Goal: Task Accomplishment & Management: Understand process/instructions

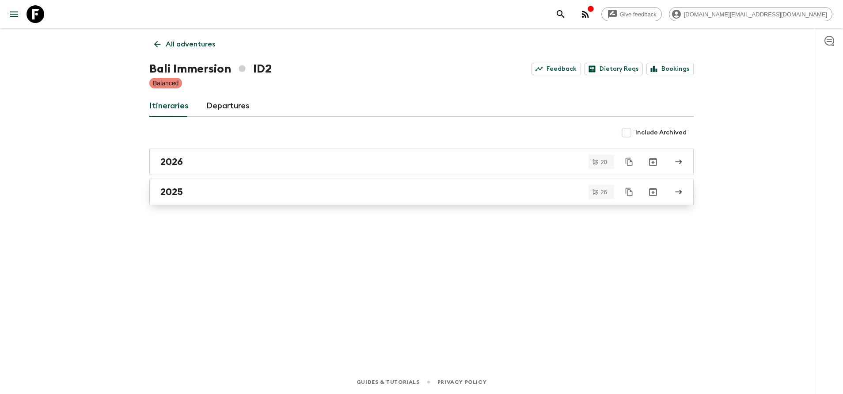
drag, startPoint x: 0, startPoint y: 0, endPoint x: 225, endPoint y: 196, distance: 298.6
click at [225, 196] on div "2025" at bounding box center [413, 191] width 506 height 11
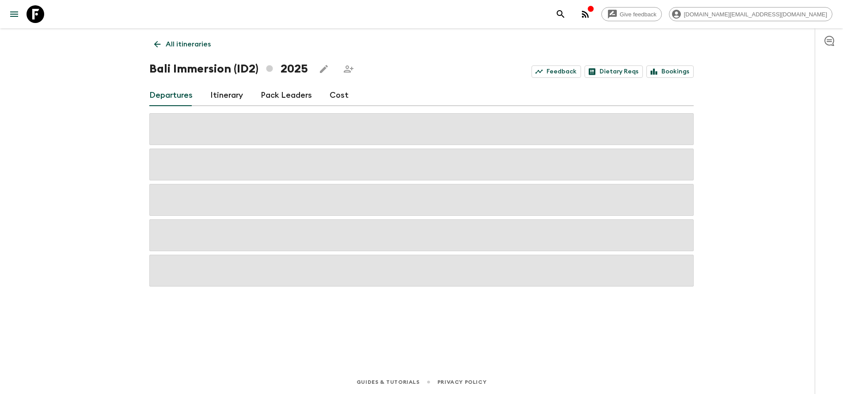
click at [409, 60] on div "Bali Immersion (ID2) 2025 Feedback Dietary Reqs Bookings" at bounding box center [421, 69] width 545 height 18
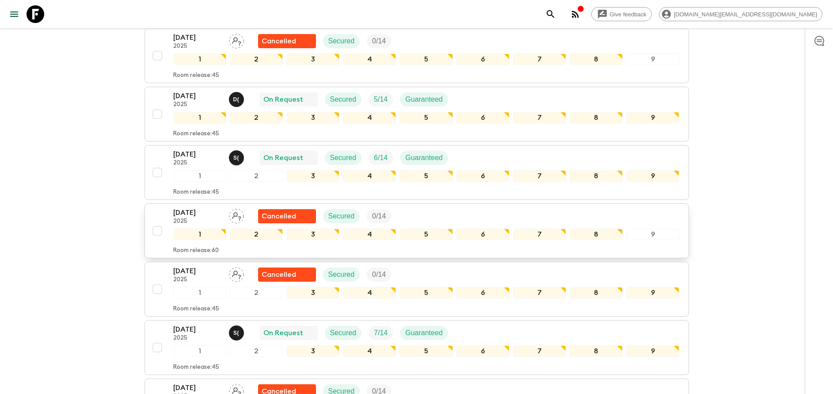
scroll to position [398, 0]
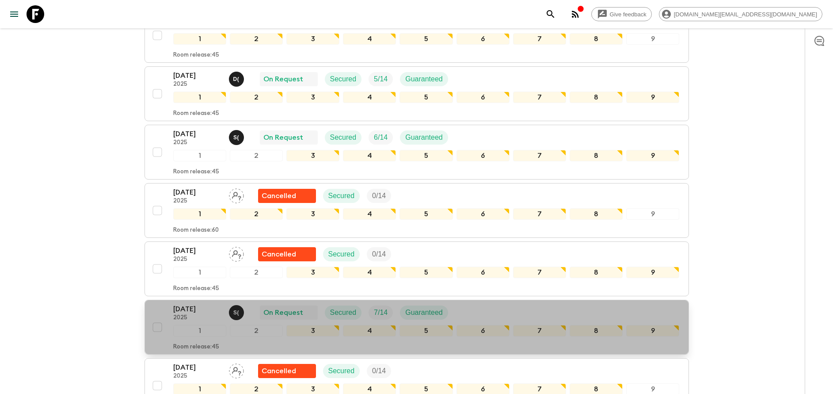
click at [185, 321] on div "[DATE] 2025 S ( On Request Secured 7 / 14 Guaranteed 1 2 3 4 5 6 7 8 9 Room rel…" at bounding box center [426, 327] width 507 height 47
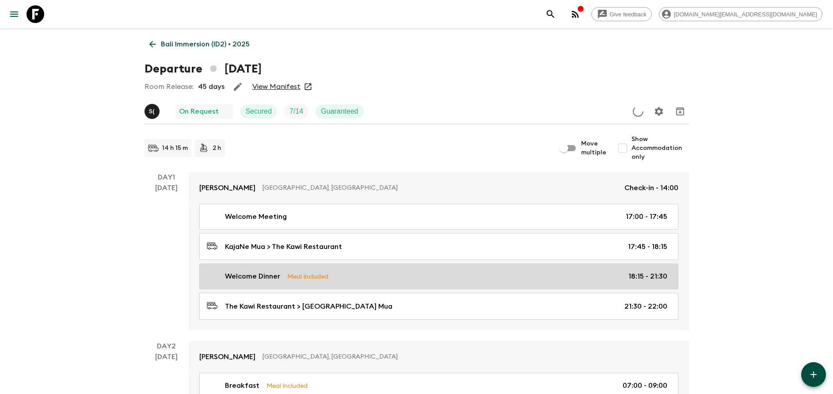
click at [286, 272] on div "Welcome Dinner Meal Included 18:15 - 21:30" at bounding box center [437, 276] width 461 height 11
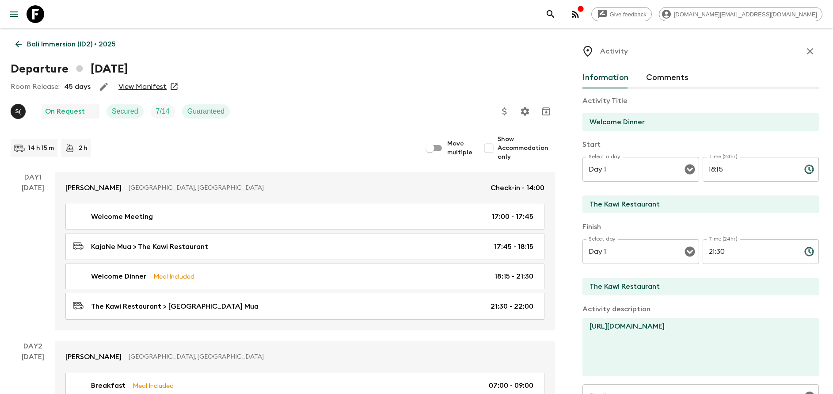
click at [137, 90] on link "View Manifest" at bounding box center [142, 86] width 48 height 9
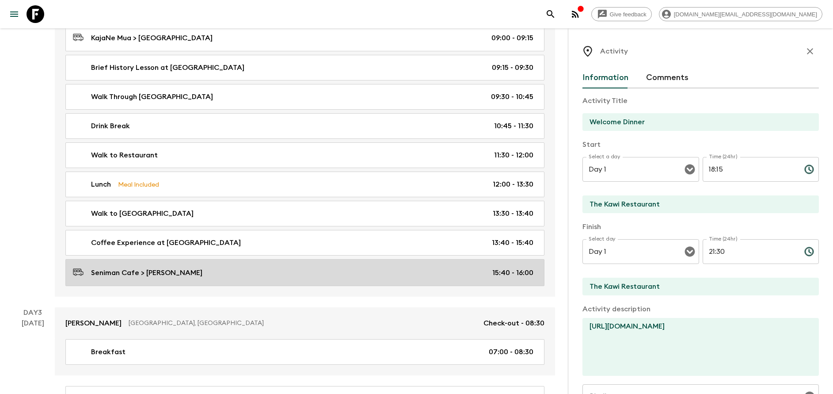
scroll to position [398, 0]
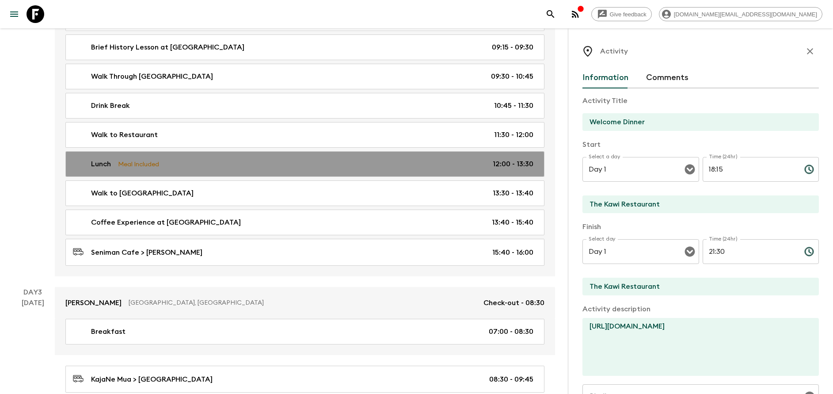
click at [119, 167] on p "Meal Included" at bounding box center [138, 164] width 41 height 10
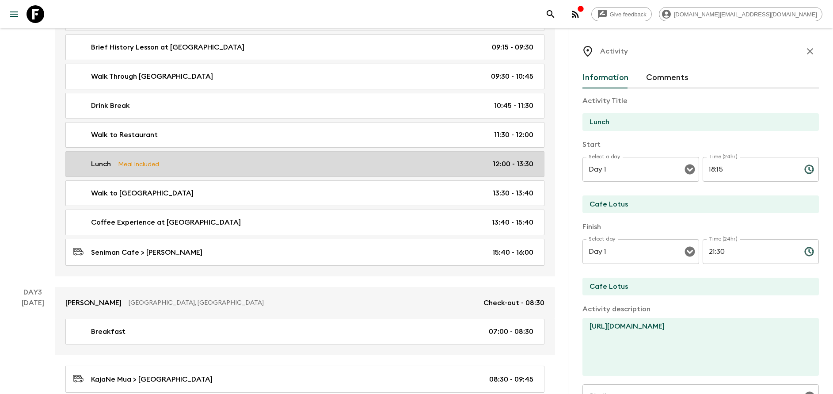
type input "Lunch"
type input "Cafe Lotus"
type textarea "[URL][DOMAIN_NAME]"
type textarea "Sweet Soy Sauced Pork Balinese stewing pork loin in garlic shallot, coriander, …"
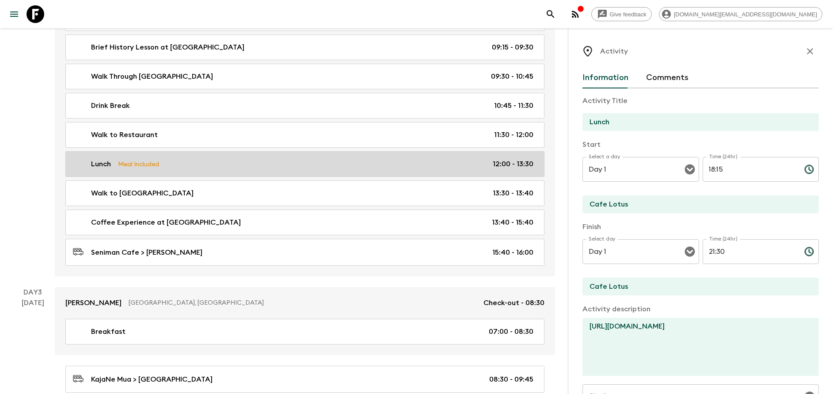
type input "Day 2"
type input "12:00"
type input "Day 2"
type input "13:30"
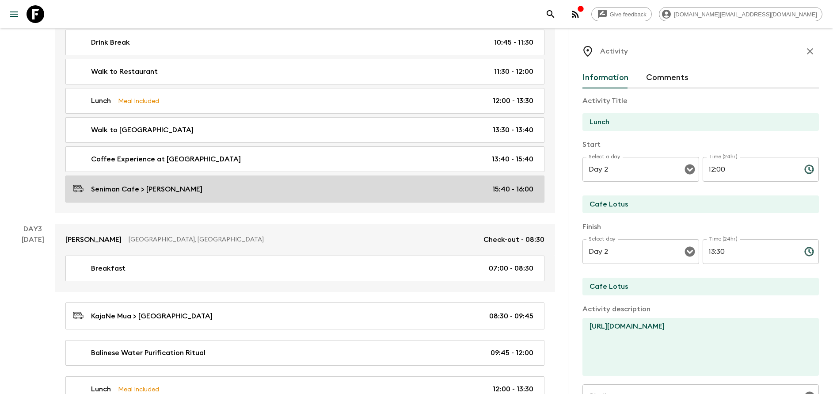
scroll to position [597, 0]
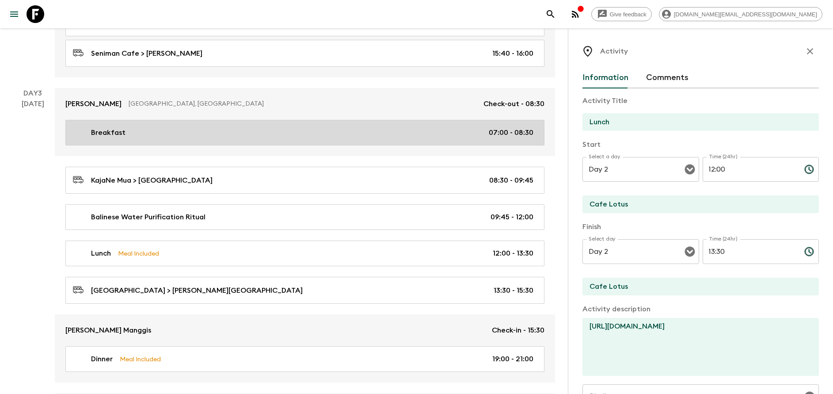
click at [134, 127] on link "Breakfast 07:00 - 08:30" at bounding box center [304, 133] width 479 height 26
type input "Breakfast"
type input "KajaNe Mua"
checkbox input "false"
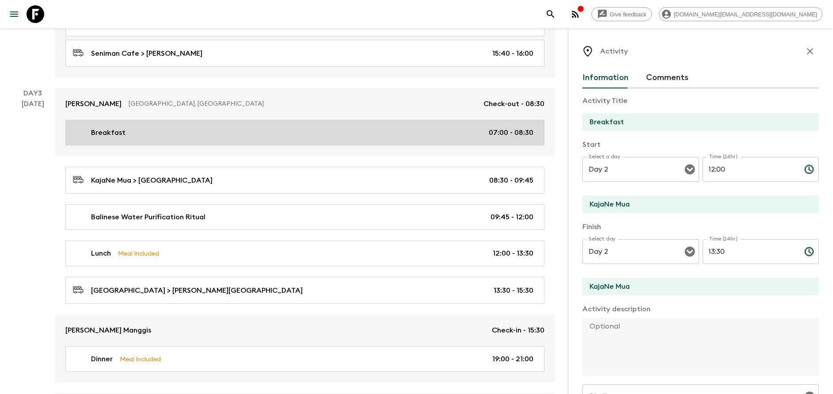
type input "Day 3"
type input "07:00"
type input "Day 3"
type input "08:30"
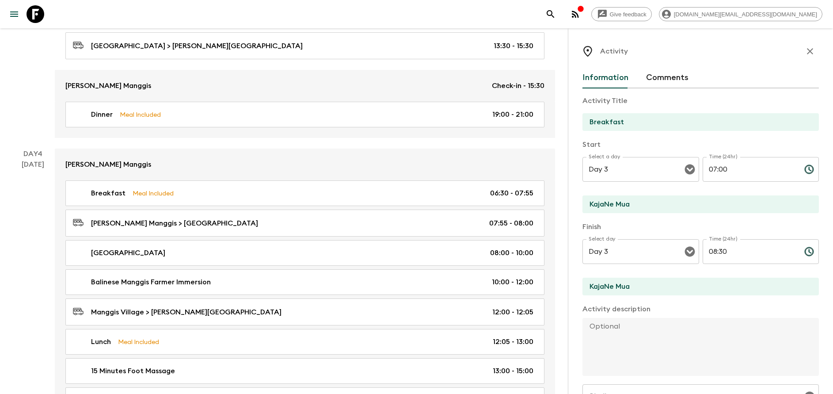
scroll to position [862, 0]
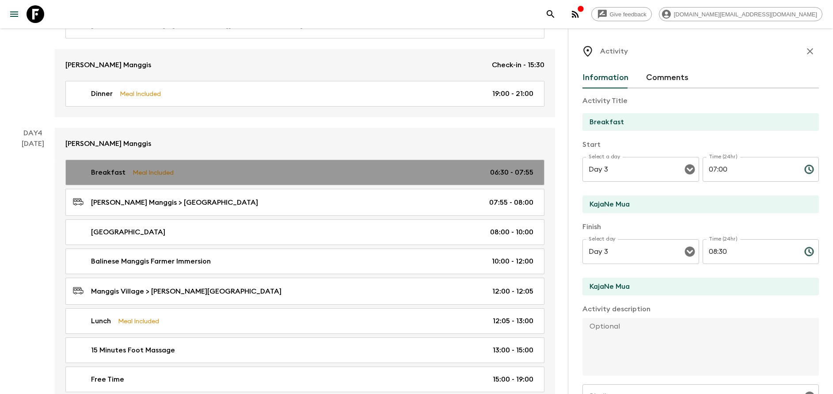
click at [152, 168] on p "Meal Included" at bounding box center [153, 173] width 41 height 10
type input "[PERSON_NAME] Manggis"
checkbox input "true"
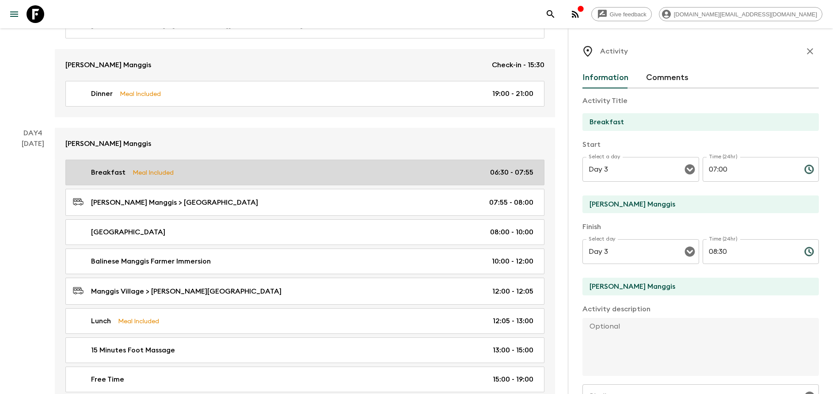
type input "Day 4"
type input "06:30"
type input "Day 4"
type input "07:55"
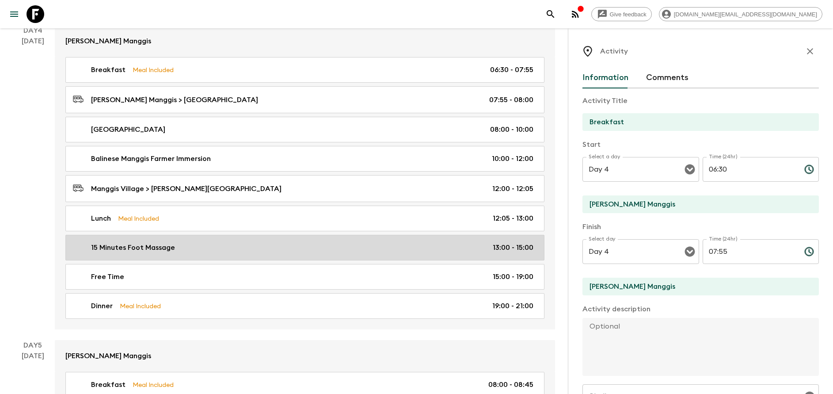
scroll to position [995, 0]
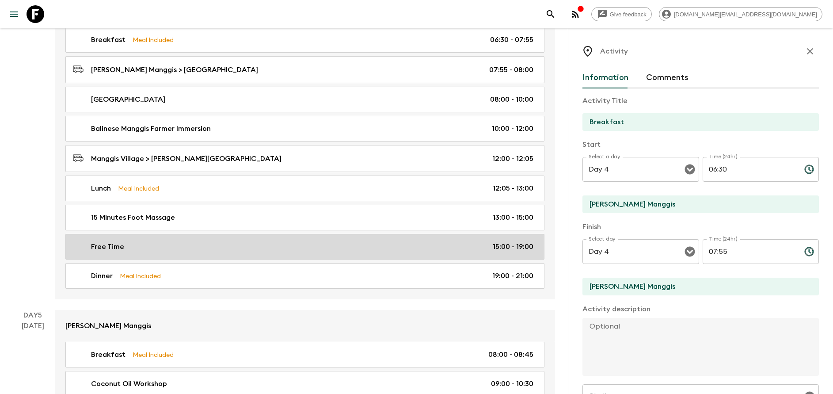
click at [142, 248] on div "Free Time 15:00 - 19:00" at bounding box center [303, 246] width 461 height 11
type input "Free Time"
type textarea "Let yourself relax and enjoy the valley view or take one of the optionals offer…"
checkbox input "false"
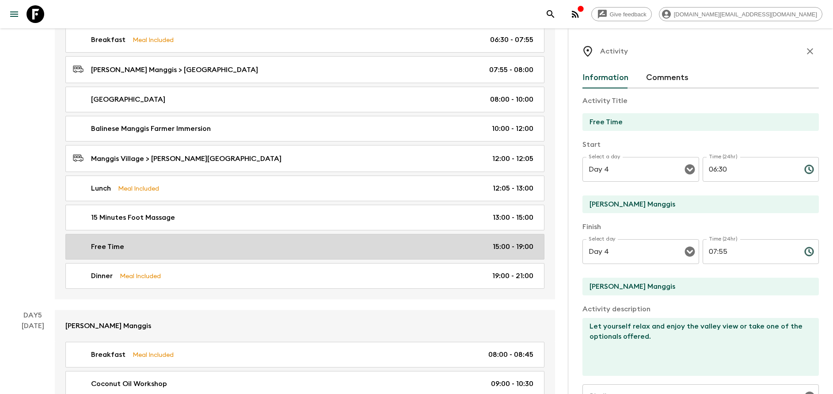
type input "15:00"
type input "19:00"
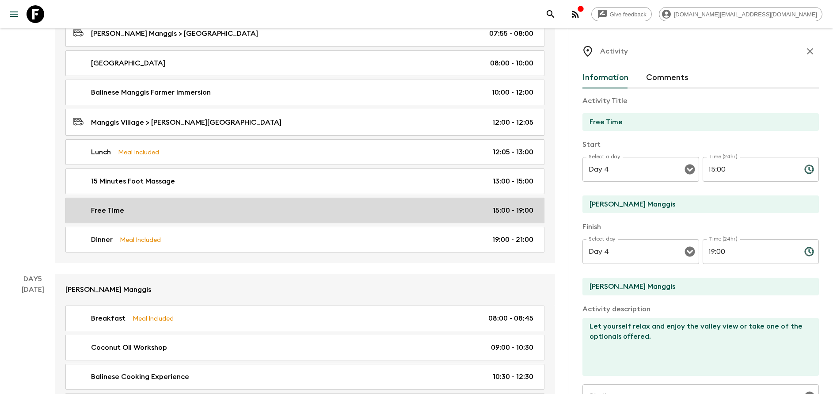
scroll to position [1061, 0]
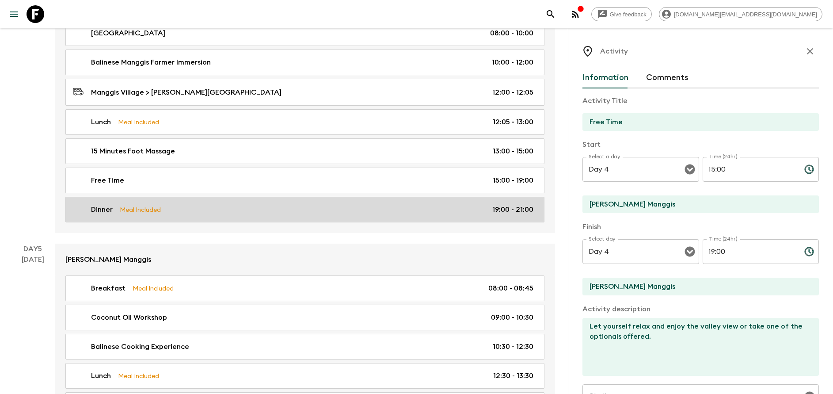
click at [157, 202] on link "Dinner Meal Included 19:00 - 21:00" at bounding box center [304, 210] width 479 height 26
type input "Dinner"
checkbox input "true"
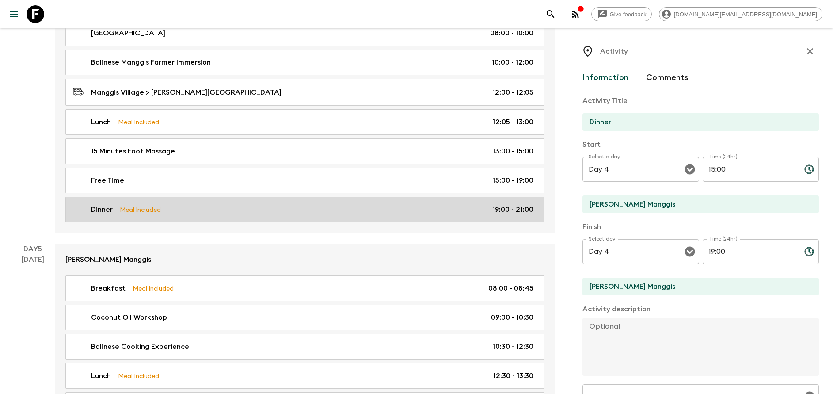
type input "19:00"
type input "21:00"
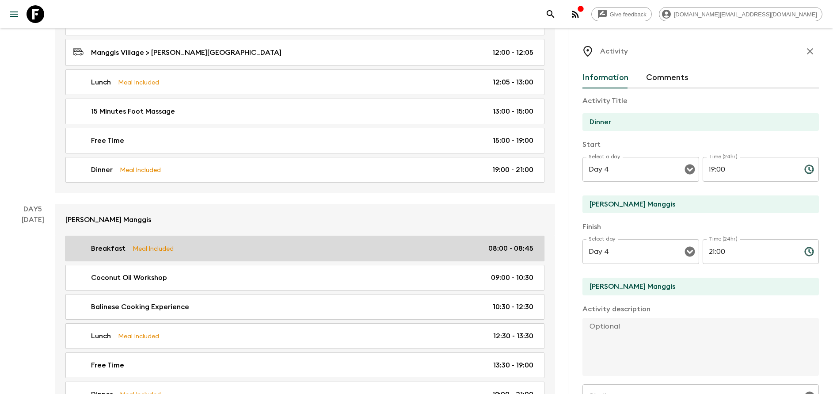
scroll to position [1127, 0]
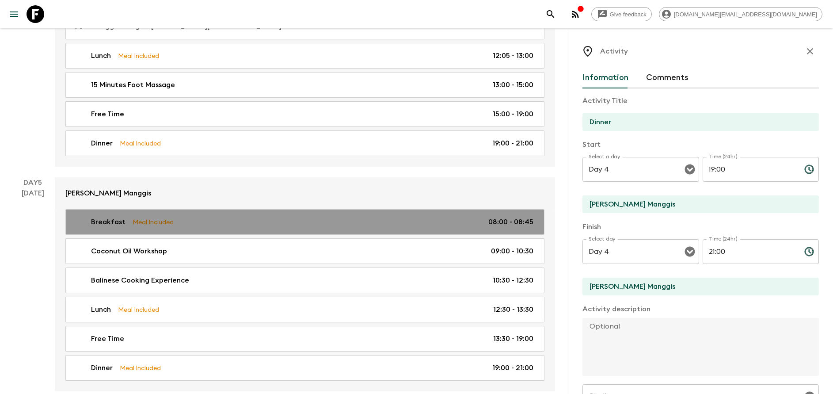
click at [137, 212] on link "Breakfast Meal Included 08:00 - 08:45" at bounding box center [304, 222] width 479 height 26
type input "Breakfast"
type input "Day 5"
type input "08:00"
type input "Day 5"
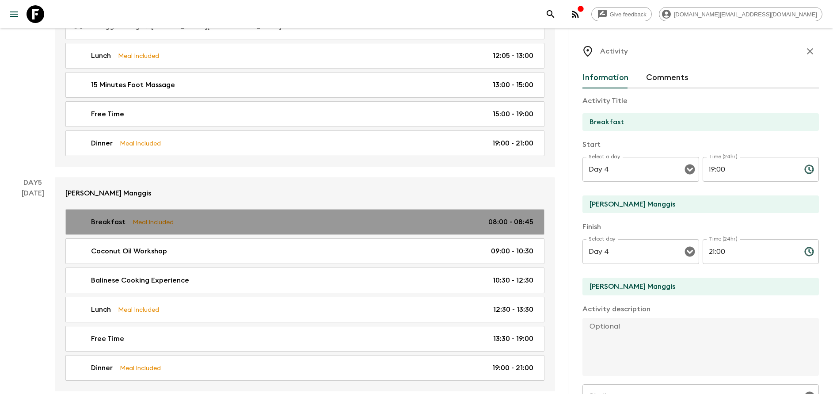
type input "08:45"
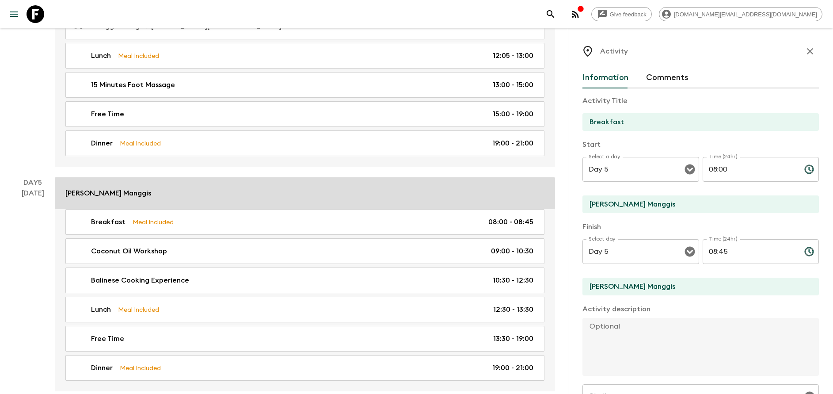
click at [134, 192] on div "[PERSON_NAME] Manggis" at bounding box center [304, 193] width 479 height 11
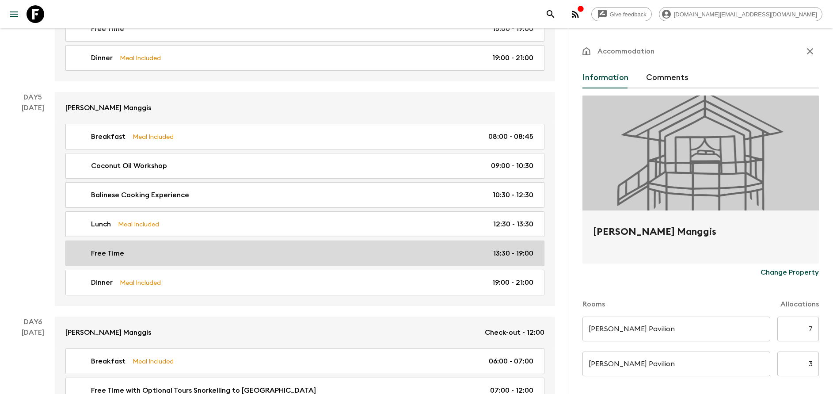
scroll to position [1260, 0]
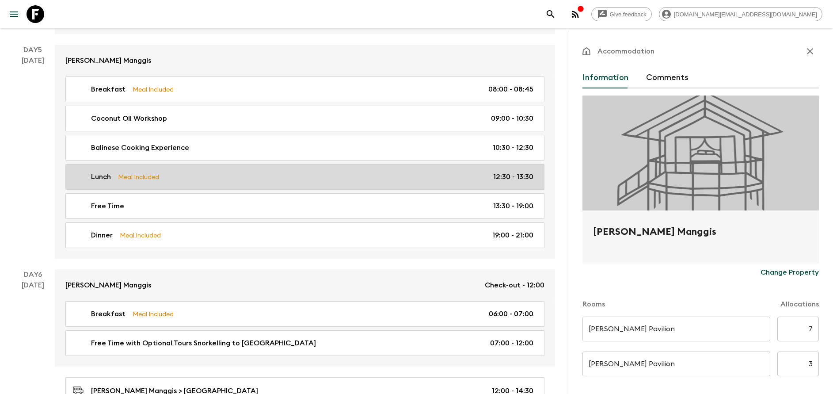
click at [158, 176] on p "Meal Included" at bounding box center [138, 177] width 41 height 10
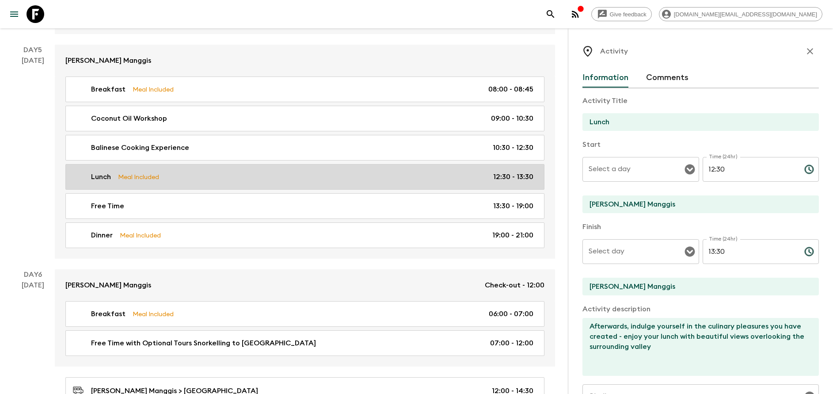
type input "Day 5"
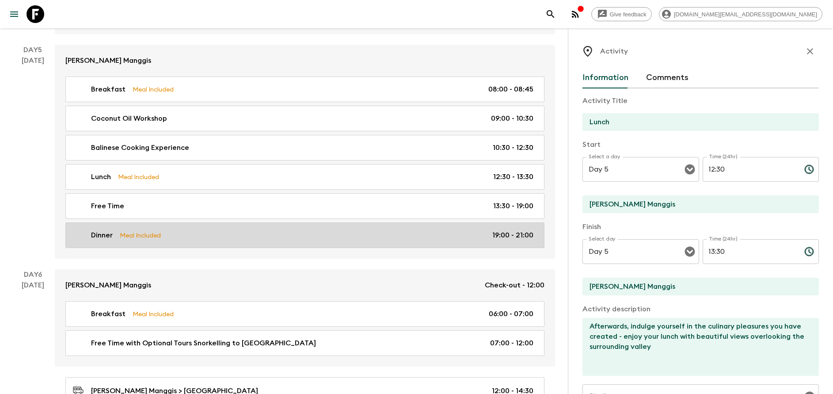
click at [145, 229] on link "Dinner Meal Included 19:00 - 21:00" at bounding box center [304, 235] width 479 height 26
type input "Dinner"
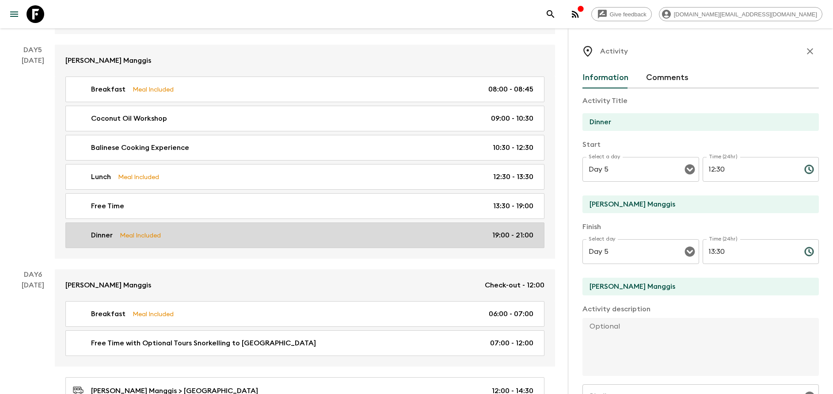
type input "19:00"
type input "21:00"
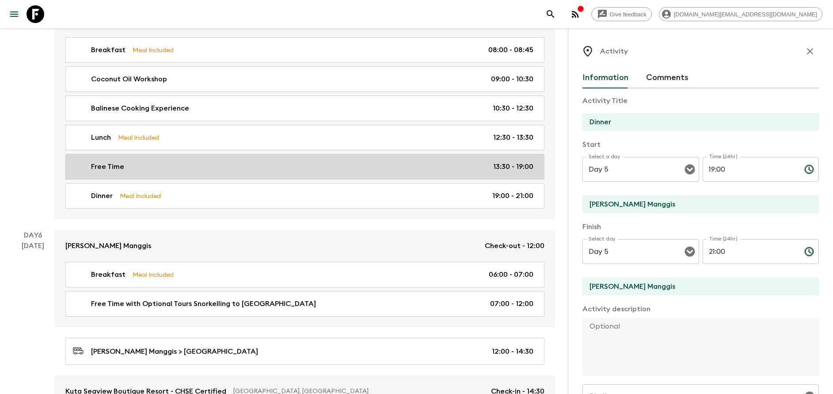
scroll to position [1326, 0]
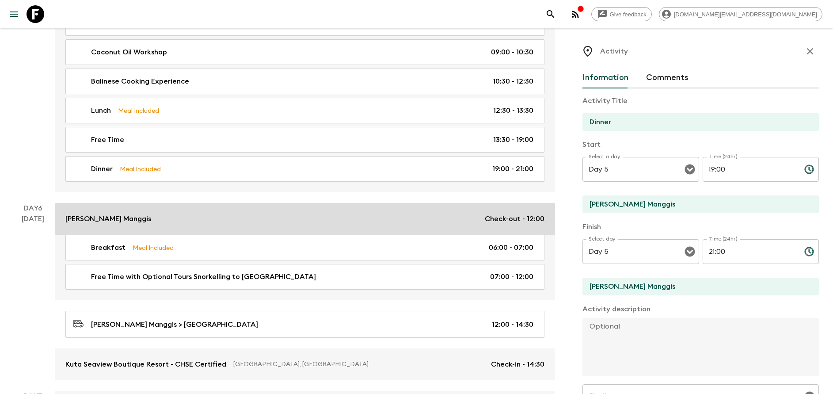
click at [156, 220] on div "[PERSON_NAME] Check-out - 12:00" at bounding box center [304, 219] width 479 height 11
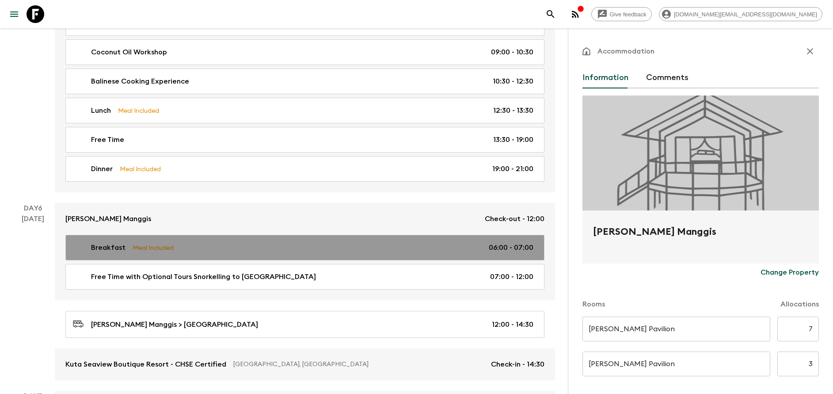
click at [157, 248] on p "Meal Included" at bounding box center [153, 248] width 41 height 10
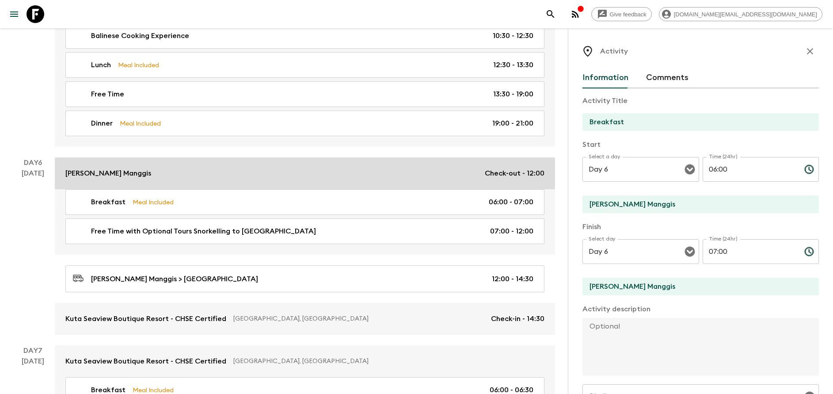
scroll to position [1392, 0]
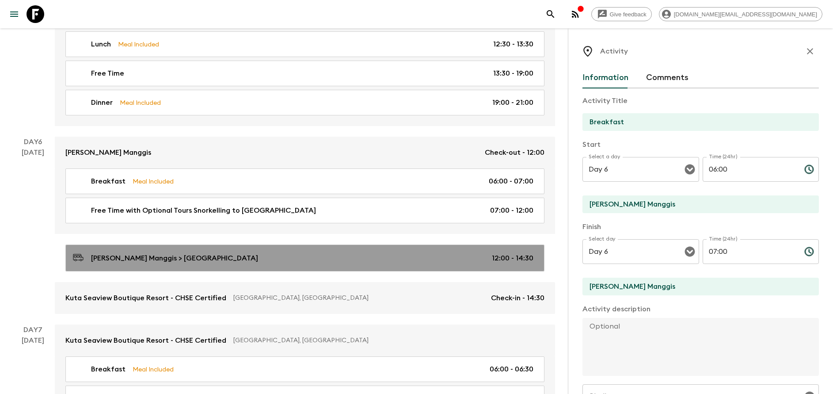
click at [179, 246] on link "[PERSON_NAME] Manggis > [GEOGRAPHIC_DATA] 12:00 - 14:30" at bounding box center [304, 257] width 479 height 27
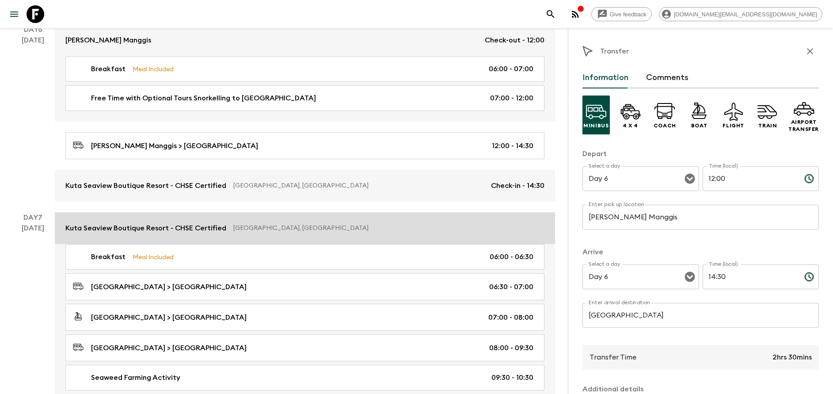
scroll to position [1525, 0]
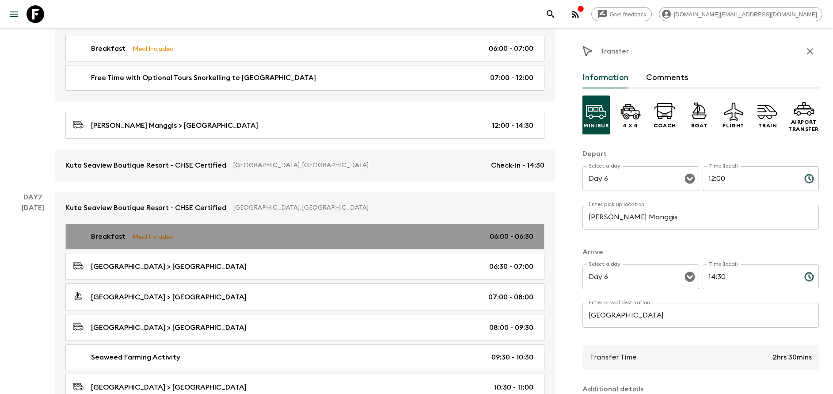
click at [164, 230] on link "Breakfast Meal Included 06:00 - 06:30" at bounding box center [304, 237] width 479 height 26
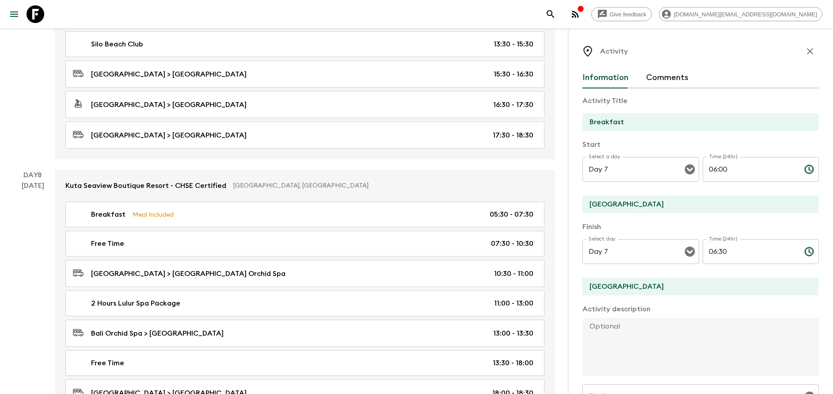
scroll to position [1989, 0]
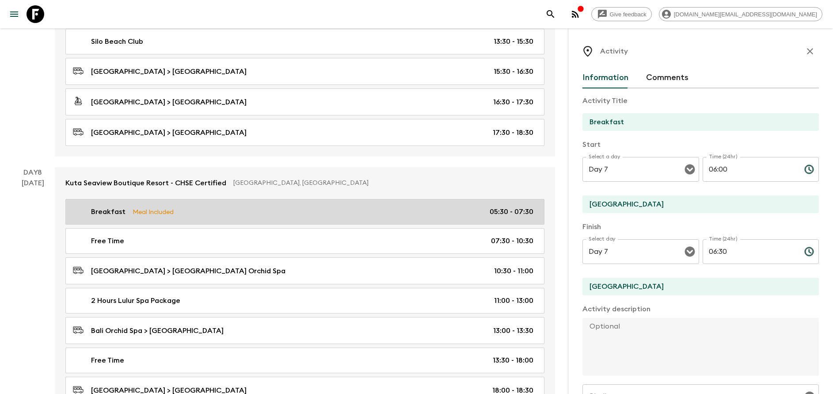
click at [160, 213] on p "Meal Included" at bounding box center [153, 212] width 41 height 10
type input "Day 8"
type input "05:30"
type input "Day 8"
type input "07:30"
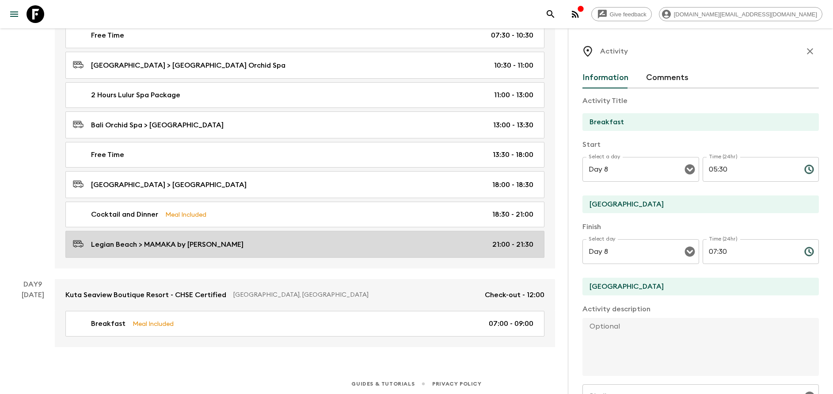
scroll to position [2197, 0]
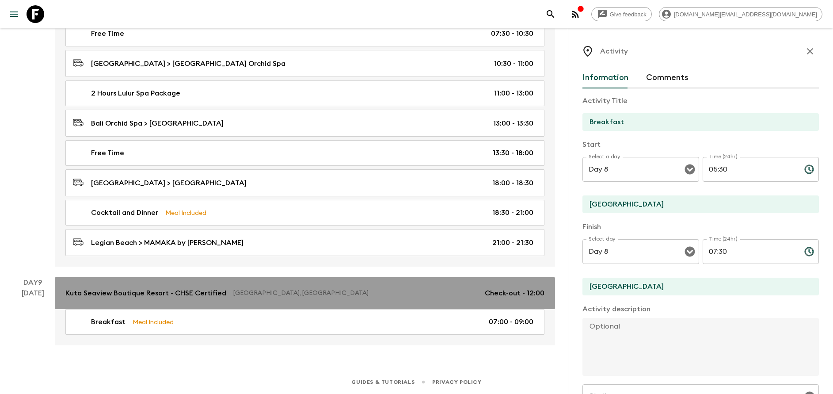
click at [164, 298] on p "Kuta Seaview Boutique Resort - CHSE Certified" at bounding box center [145, 293] width 161 height 11
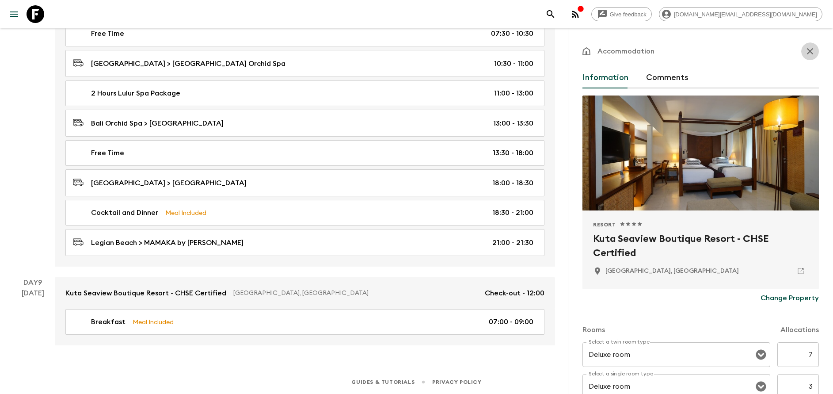
click at [805, 54] on icon "button" at bounding box center [810, 51] width 11 height 11
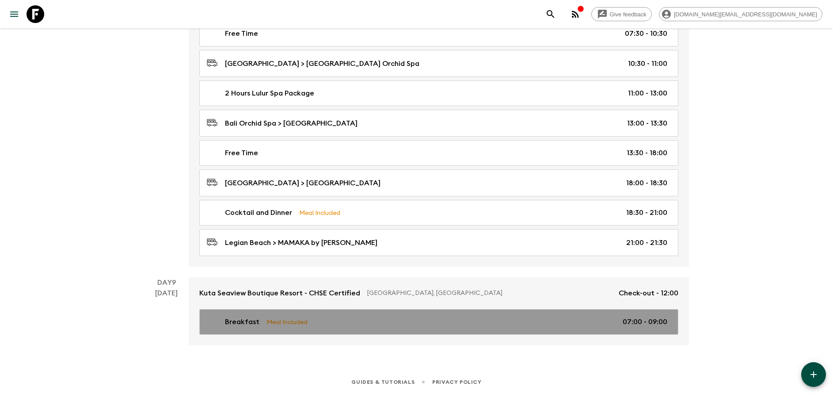
click at [339, 314] on link "Breakfast Meal Included 07:00 - 09:00" at bounding box center [438, 322] width 479 height 26
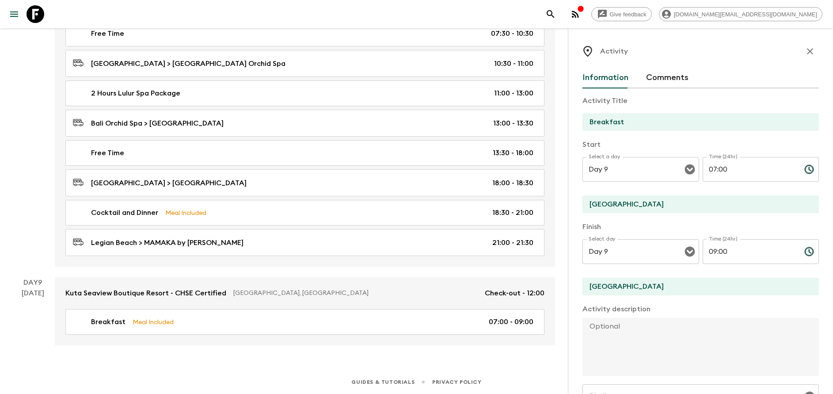
click at [793, 58] on div "Activity" at bounding box center [701, 51] width 236 height 18
click at [805, 54] on icon "button" at bounding box center [810, 51] width 11 height 11
